Goal: Check status: Check status

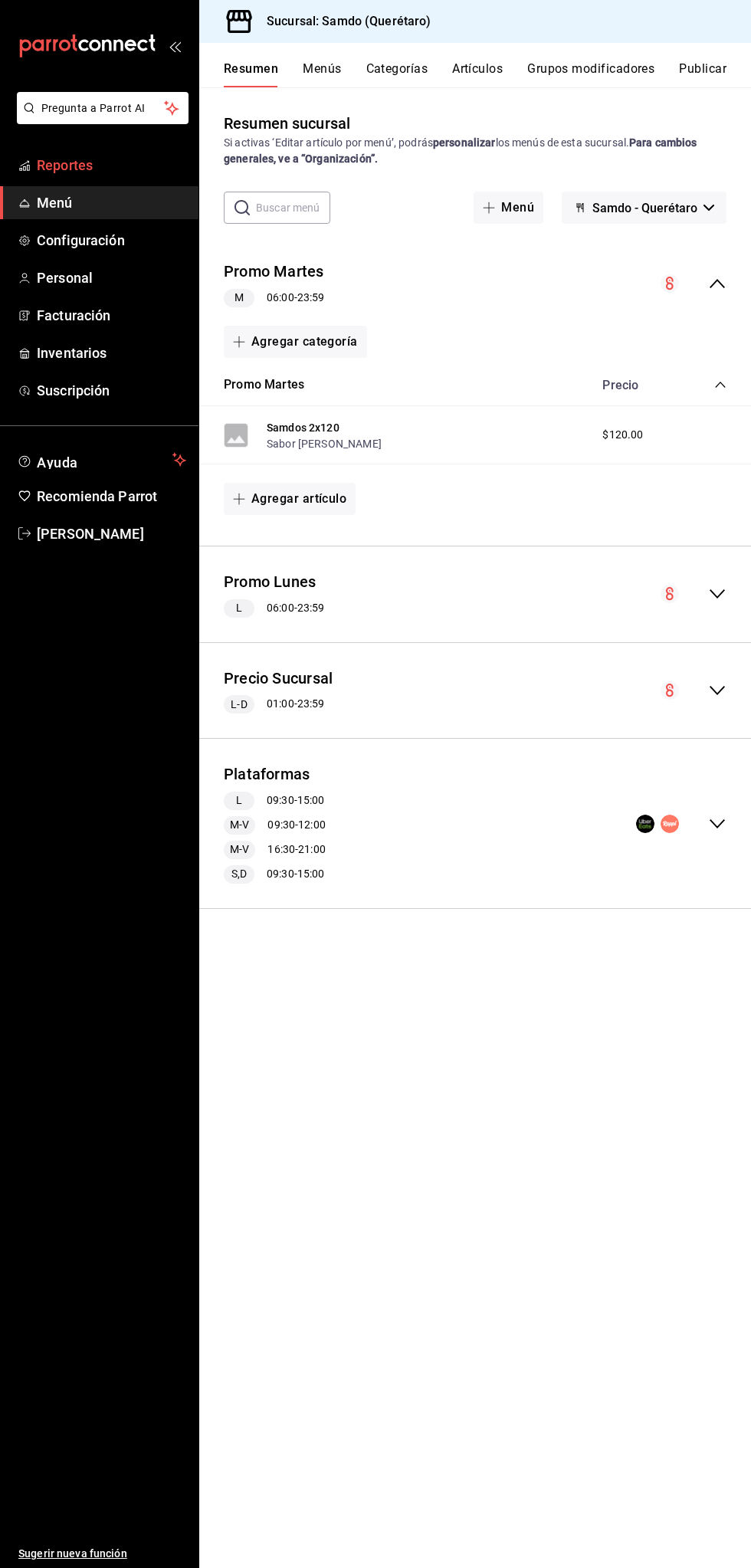
click at [79, 168] on span "Reportes" at bounding box center [112, 165] width 149 height 20
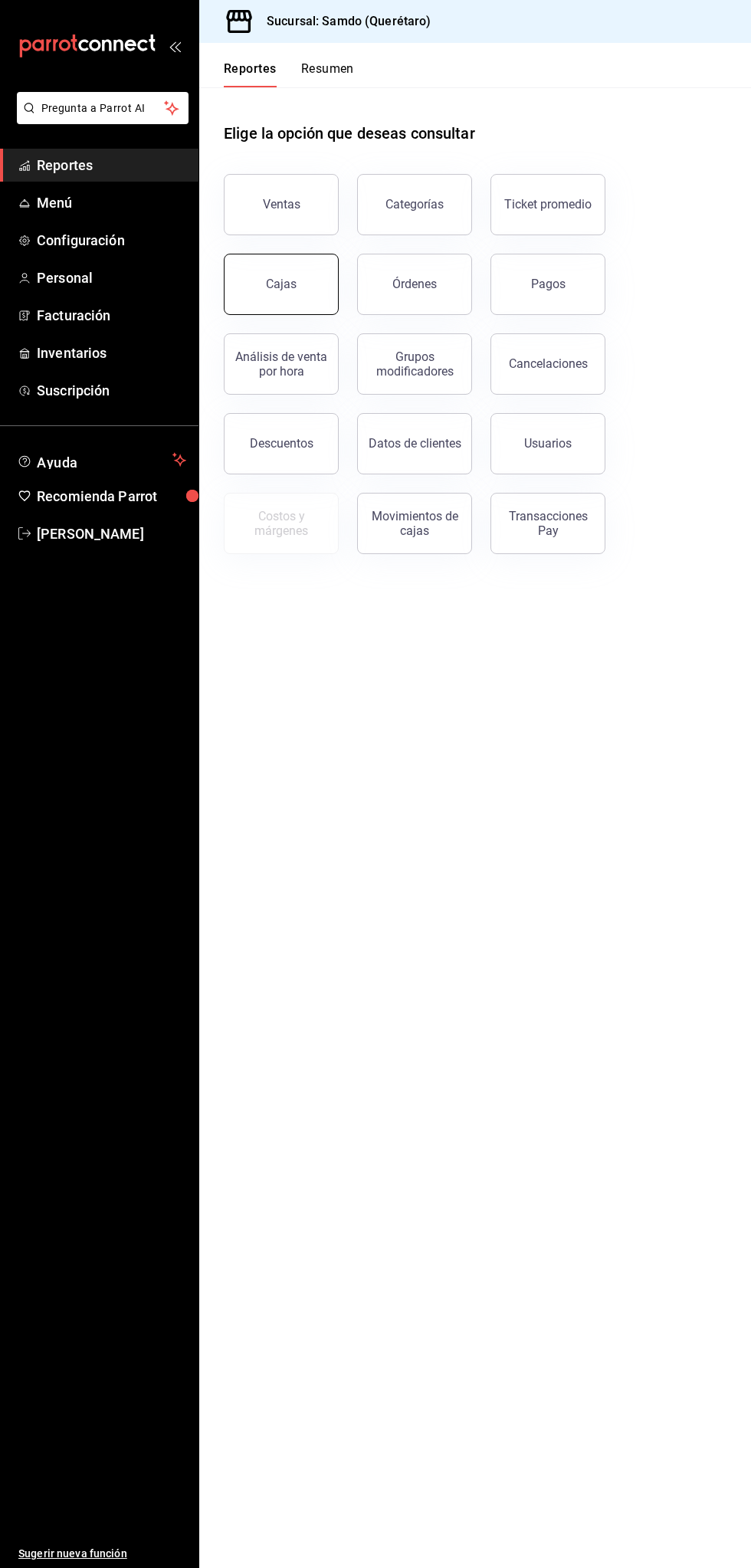
click at [256, 270] on link "Cajas" at bounding box center [282, 285] width 115 height 61
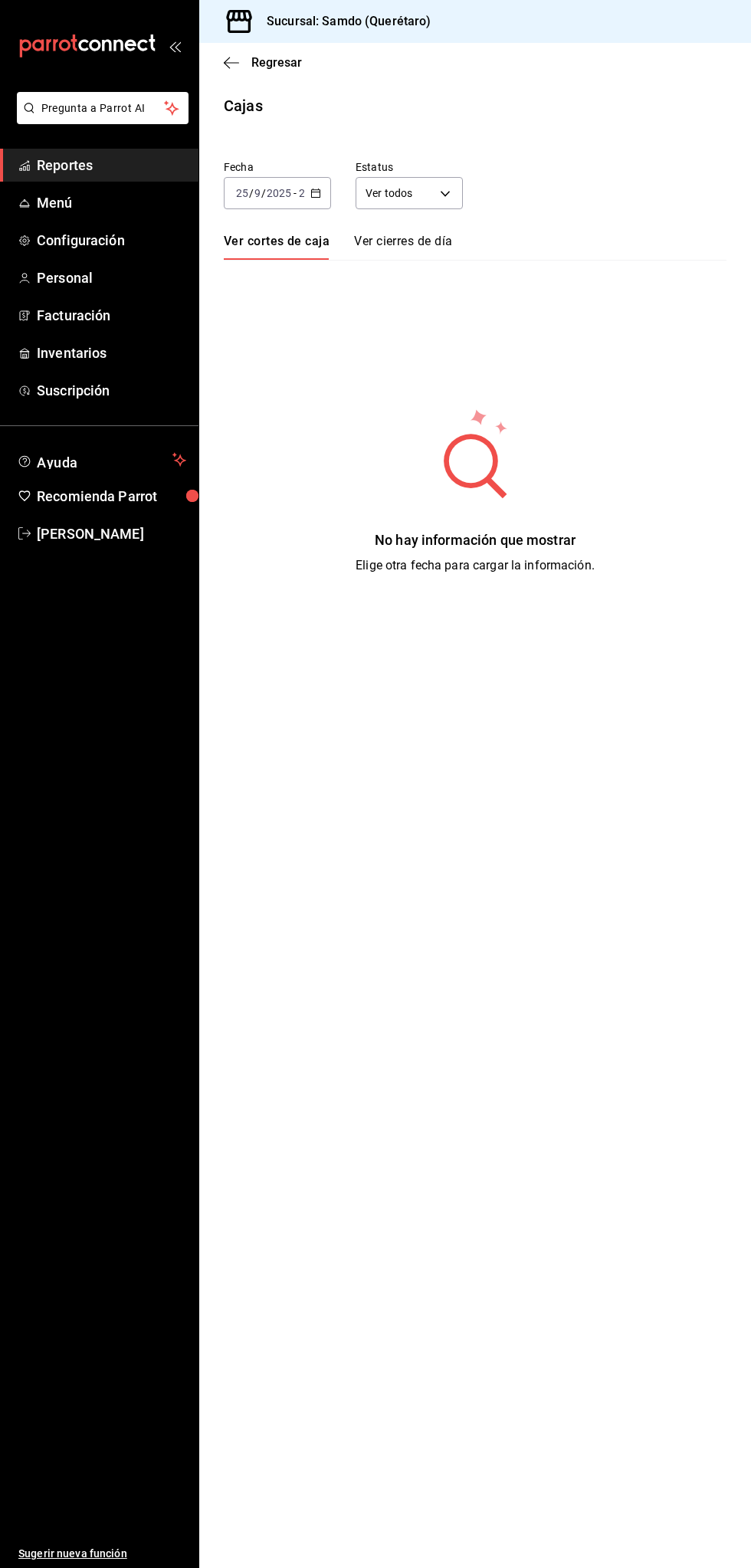
click at [278, 199] on input "2025" at bounding box center [278, 193] width 26 height 13
click at [306, 277] on span "Ayer" at bounding box center [277, 274] width 81 height 16
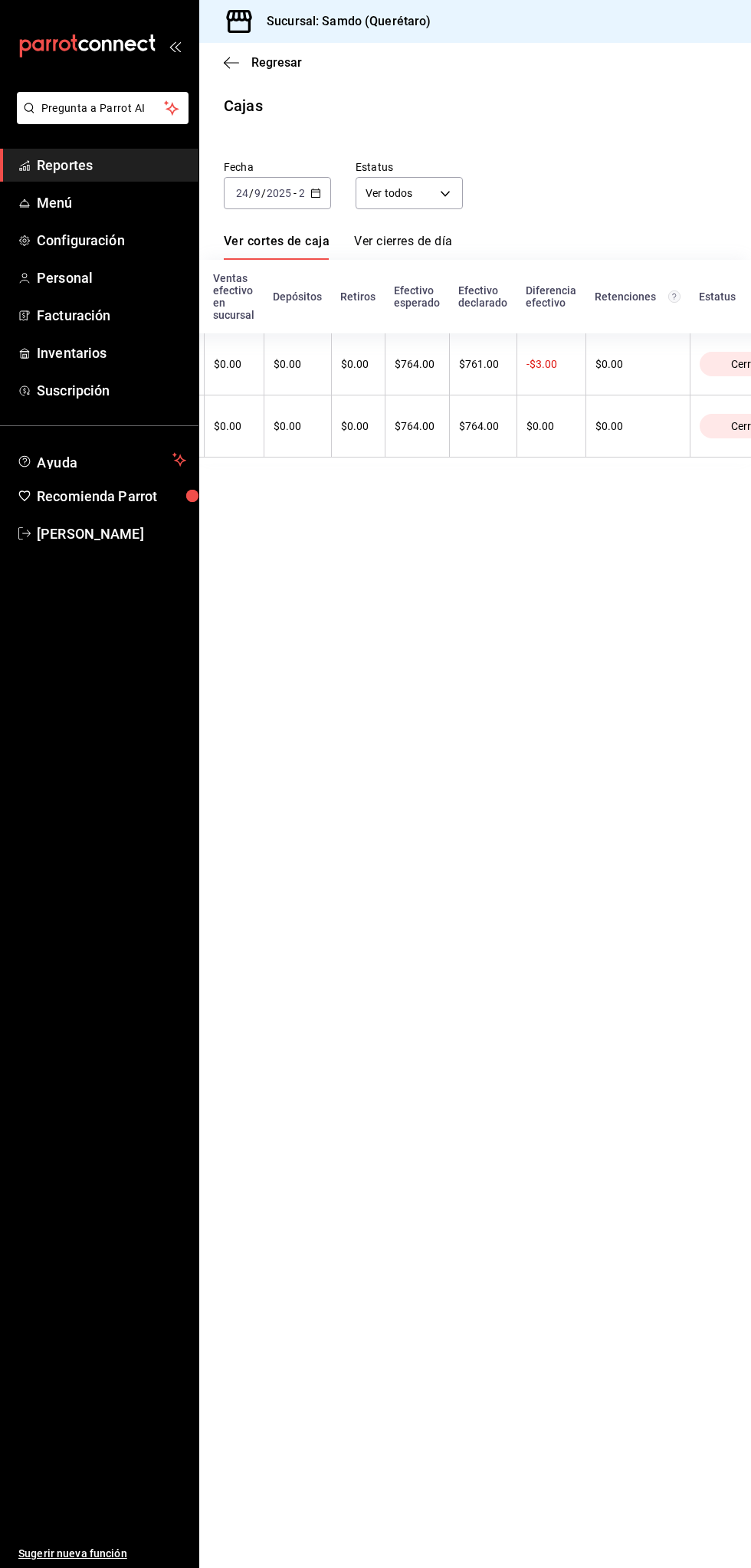
scroll to position [0, 386]
